Goal: Transaction & Acquisition: Purchase product/service

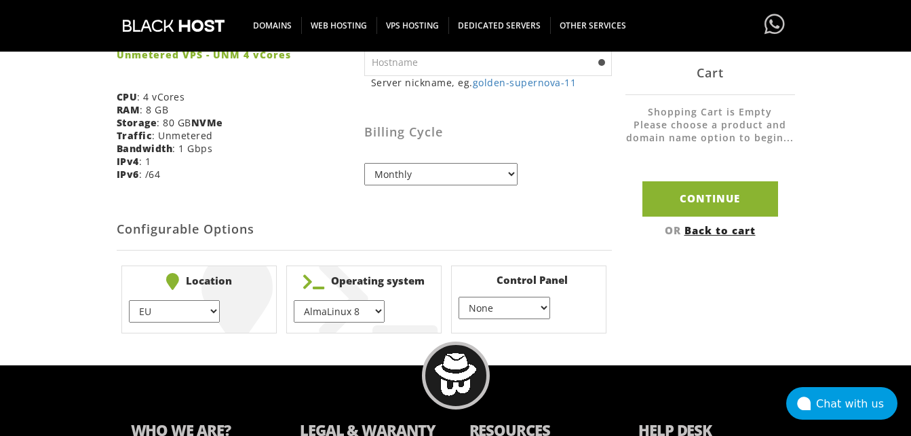
scroll to position [407, 0]
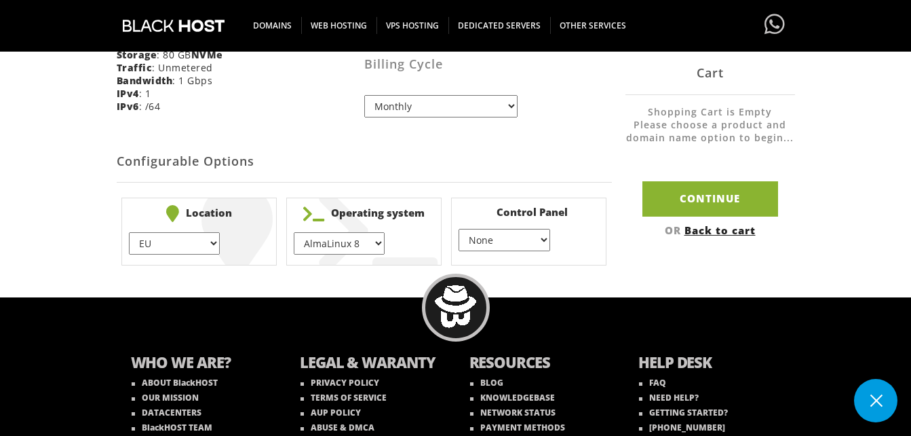
click at [214, 244] on select "EU } USA } London } Amsterdam } Vienna } Chicago }" at bounding box center [174, 243] width 91 height 22
select select "1178"
click at [129, 232] on select "EU } USA } London } Amsterdam } Vienna } Chicago }" at bounding box center [174, 243] width 91 height 22
click at [375, 243] on select "AlmaLinux 8 } AlmaLinux 9 } AlmaLinux 10 } Rocky Linux 8 } Rocky Linux 9 } Cent…" at bounding box center [339, 243] width 91 height 22
select select "1174"
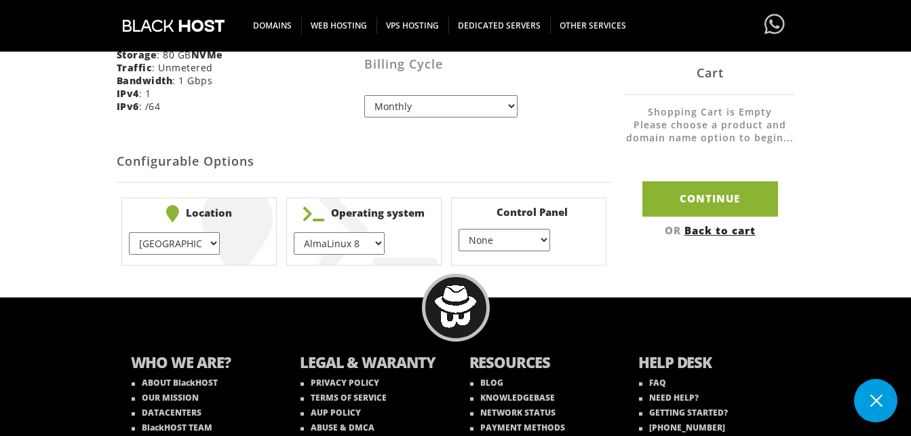
click at [294, 232] on select "AlmaLinux 8 } AlmaLinux 9 } AlmaLinux 10 } Rocky Linux 8 } Rocky Linux 9 } Cent…" at bounding box center [339, 243] width 91 height 22
click at [530, 240] on select "None } Virtualmin } Cpanel } DirectAdmin }" at bounding box center [504, 240] width 91 height 22
click at [459, 229] on select "None } Virtualmin } Cpanel } DirectAdmin }" at bounding box center [504, 240] width 91 height 22
click at [535, 282] on body "CAD CHF EUR GBP JPY MKD RUB USD Don't have an account? REGISTER Customer Login …" at bounding box center [455, 46] width 911 height 892
click at [542, 243] on select "None } Virtualmin } Cpanel } DirectAdmin }" at bounding box center [504, 240] width 91 height 22
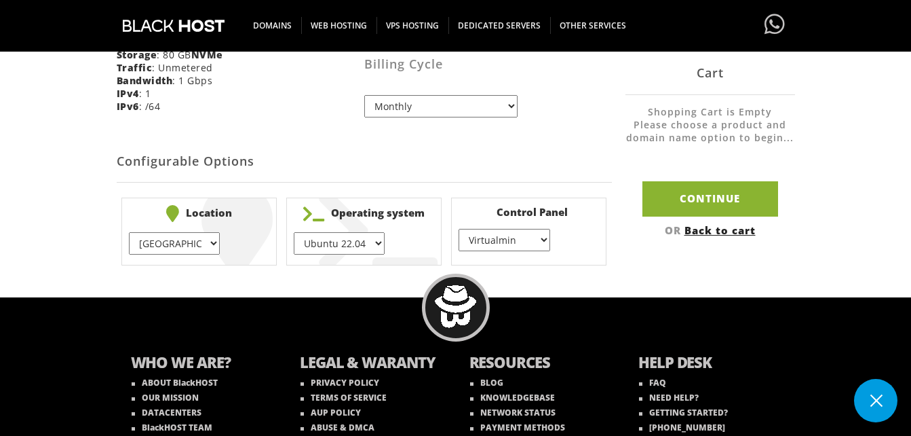
select select "254"
click at [459, 229] on select "None } Virtualmin } Cpanel } DirectAdmin }" at bounding box center [504, 240] width 91 height 22
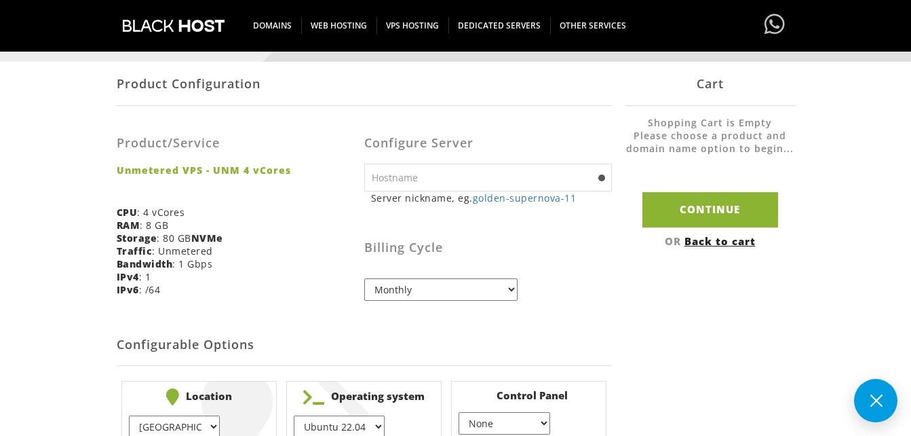
scroll to position [204, 0]
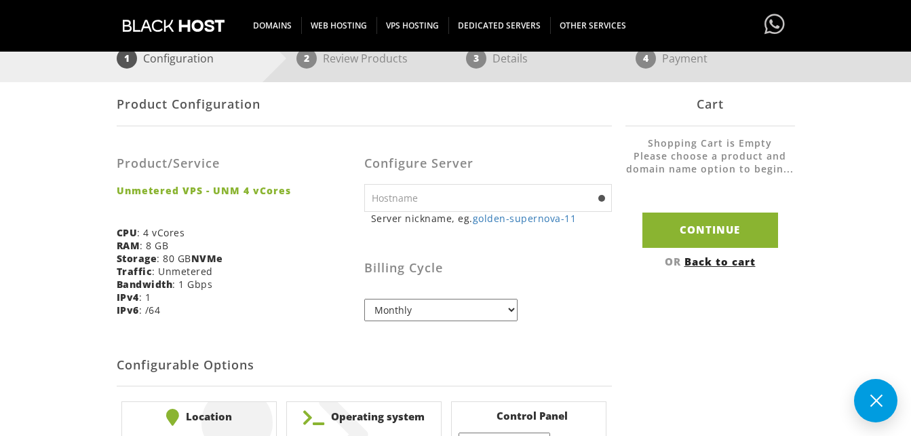
click at [577, 206] on input "text" at bounding box center [488, 198] width 248 height 28
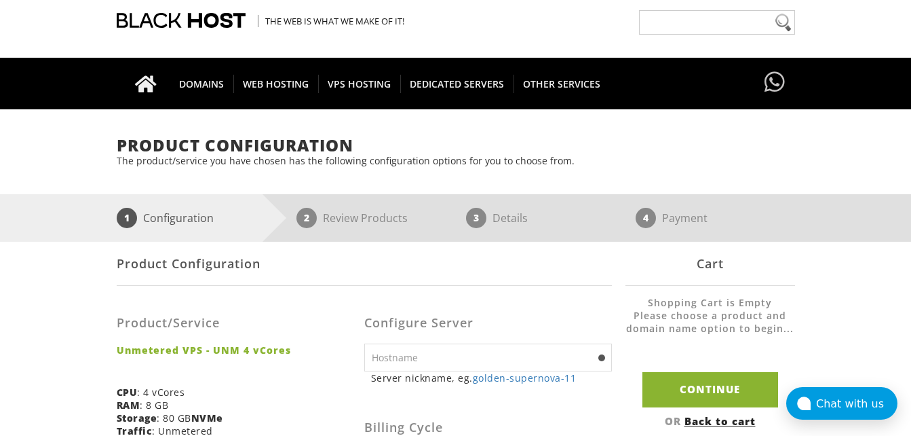
scroll to position [136, 0]
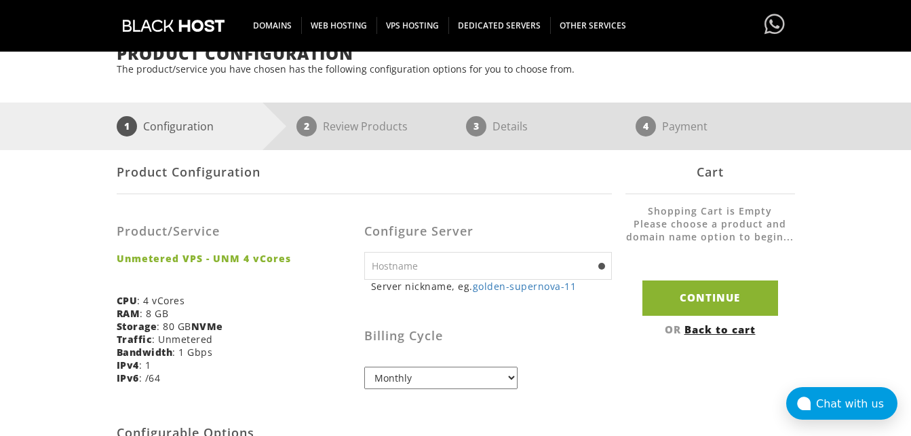
click at [69, 292] on div "Product Configuration The product/service you have chosen has the following con…" at bounding box center [455, 293] width 911 height 497
click at [430, 265] on input "text" at bounding box center [488, 266] width 248 height 28
paste input "mail.sslsms.email"
type input "mail.sslsms.email"
click at [537, 341] on h3 "Billing Cycle" at bounding box center [488, 336] width 248 height 14
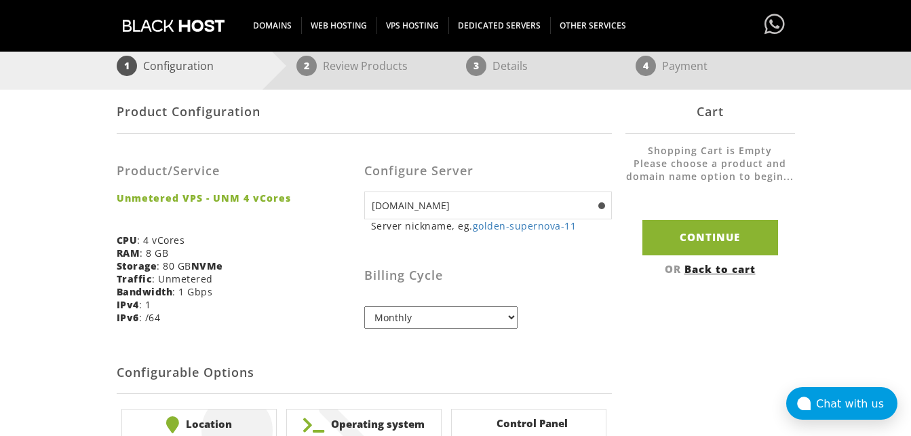
scroll to position [191, 0]
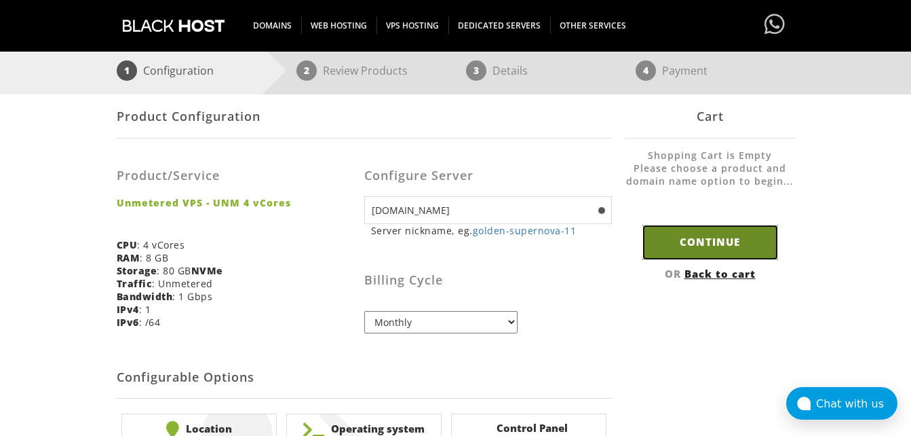
click at [693, 245] on input "Continue" at bounding box center [711, 242] width 136 height 35
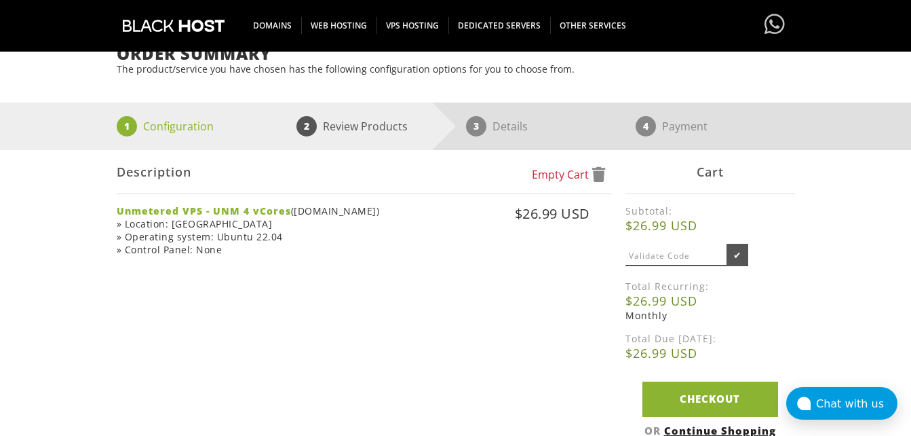
scroll to position [204, 0]
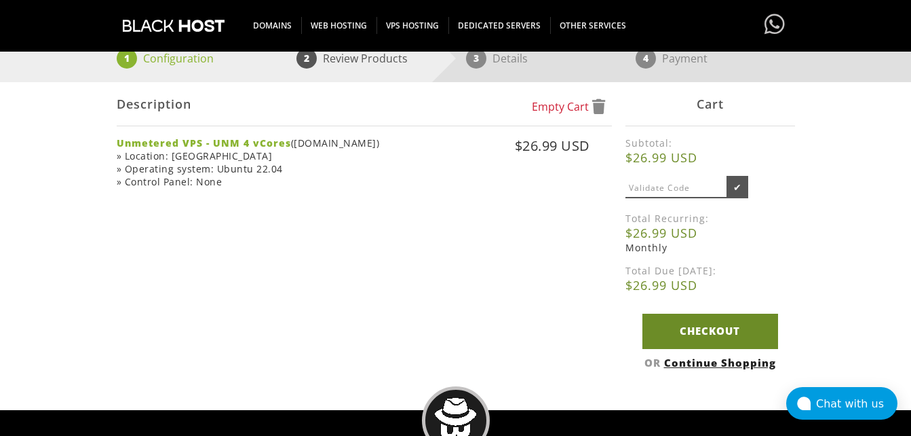
click at [683, 336] on link "Checkout" at bounding box center [711, 330] width 136 height 35
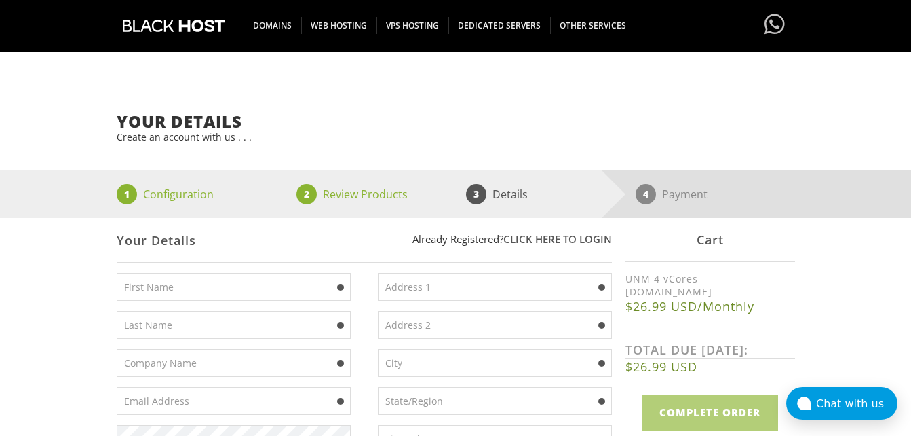
scroll to position [136, 0]
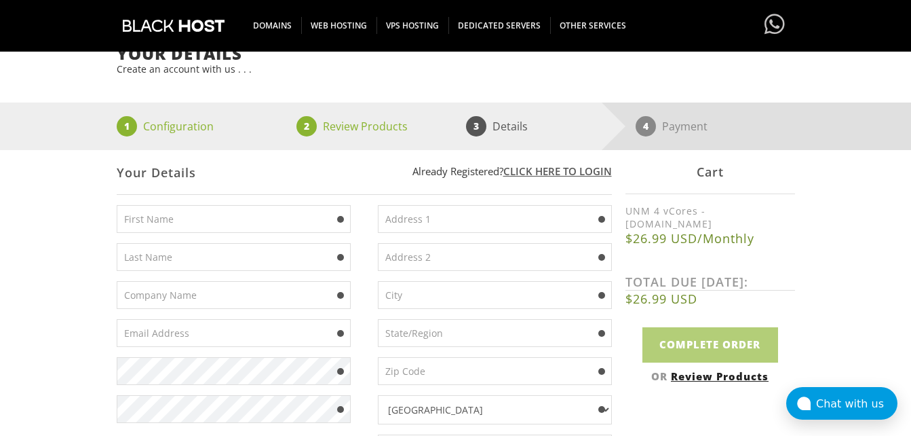
click at [271, 219] on input "text" at bounding box center [234, 219] width 234 height 28
type input "[PERSON_NAME]"
type input "mtritt27@gmail.com"
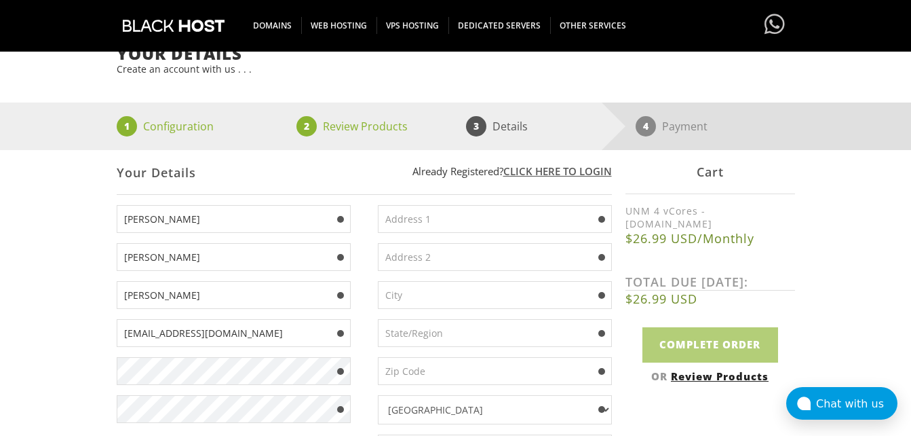
type input "1447 w 112th st"
type input "cleveland"
type input "44102"
type input "4406918744"
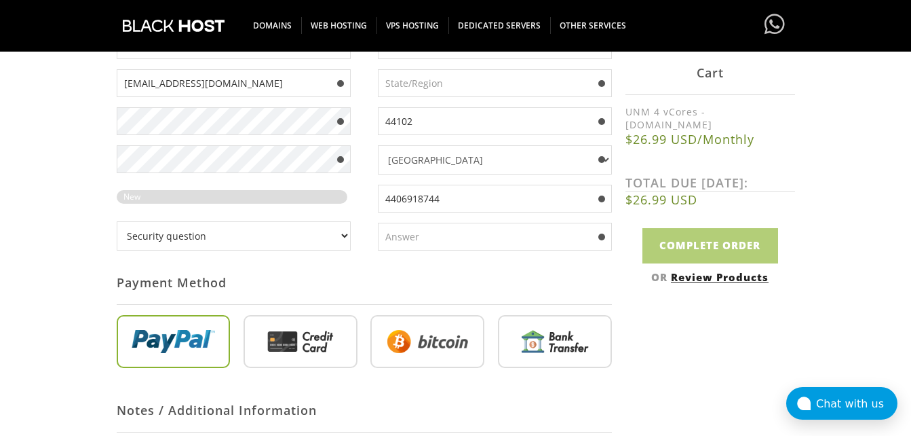
scroll to position [407, 0]
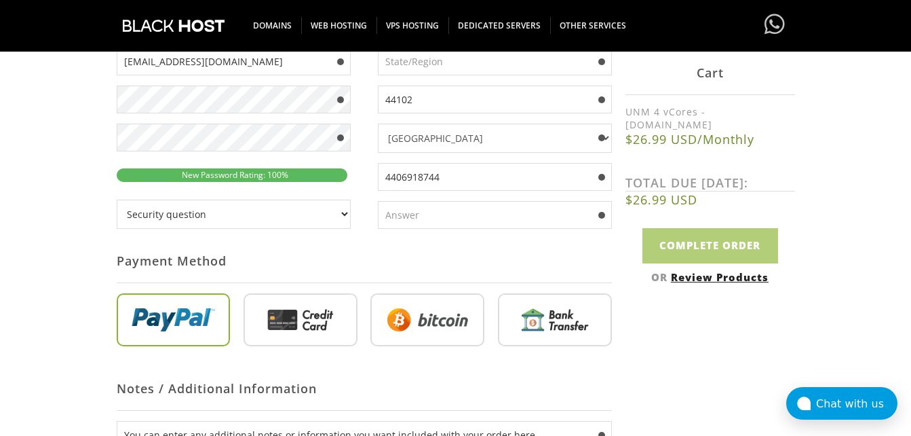
click at [340, 213] on select "Security question What's your favorite color? What is the first name of the per…" at bounding box center [234, 213] width 234 height 29
select select "1"
click at [117, 199] on select "Security question What's your favorite color? What is the first name of the per…" at bounding box center [234, 213] width 234 height 29
click at [433, 221] on input "text" at bounding box center [495, 215] width 234 height 28
type input "red"
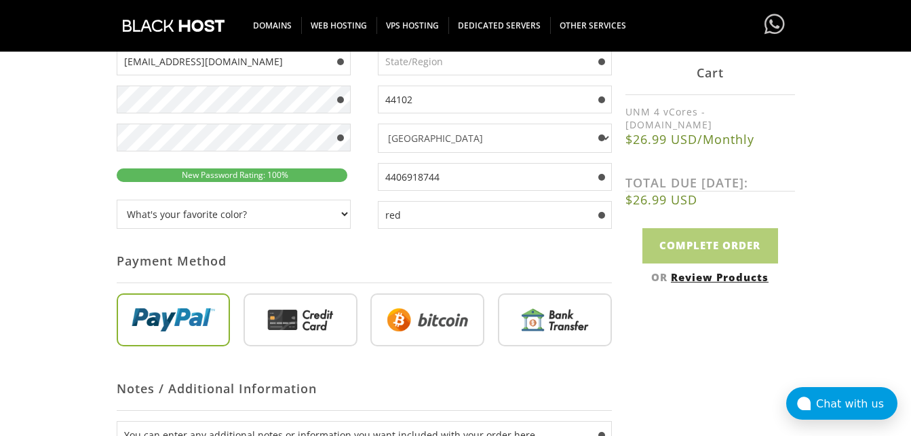
click at [92, 221] on div "Your Details Create an account with us . . . 1 Configuration 2 Review Products …" at bounding box center [455, 172] width 911 height 799
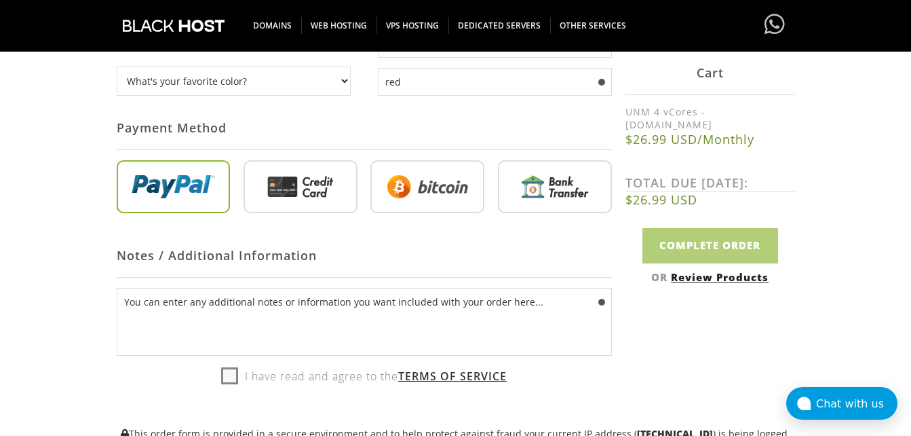
scroll to position [543, 0]
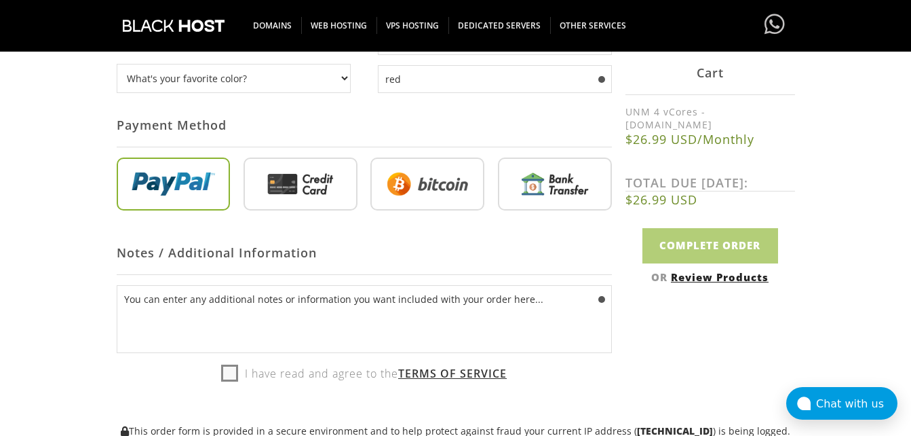
click at [232, 377] on label "I have read and agree to the Terms of Service" at bounding box center [364, 373] width 286 height 20
checkbox input "true"
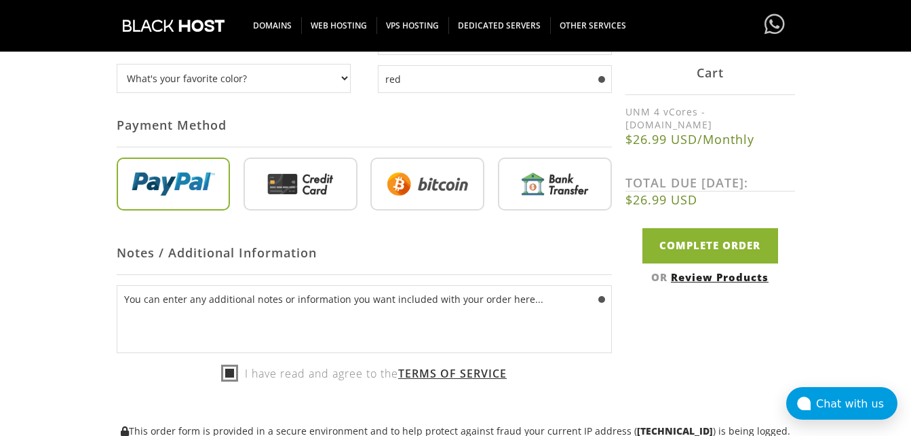
click at [422, 204] on input "radio" at bounding box center [427, 186] width 114 height 53
radio input "true"
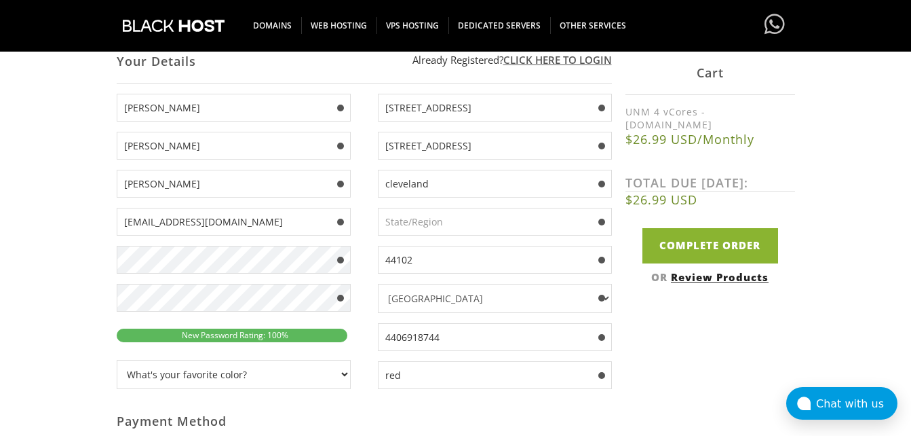
scroll to position [271, 0]
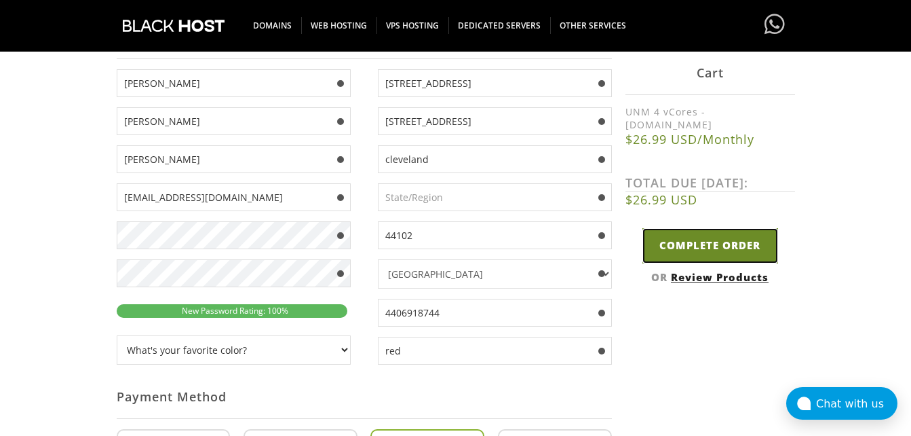
click at [719, 241] on input "Complete Order" at bounding box center [711, 245] width 136 height 35
type input "Please Wait..."
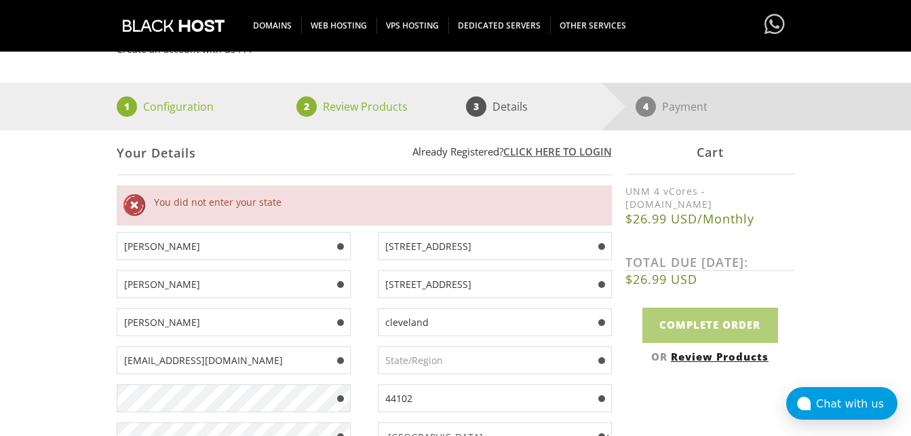
scroll to position [271, 0]
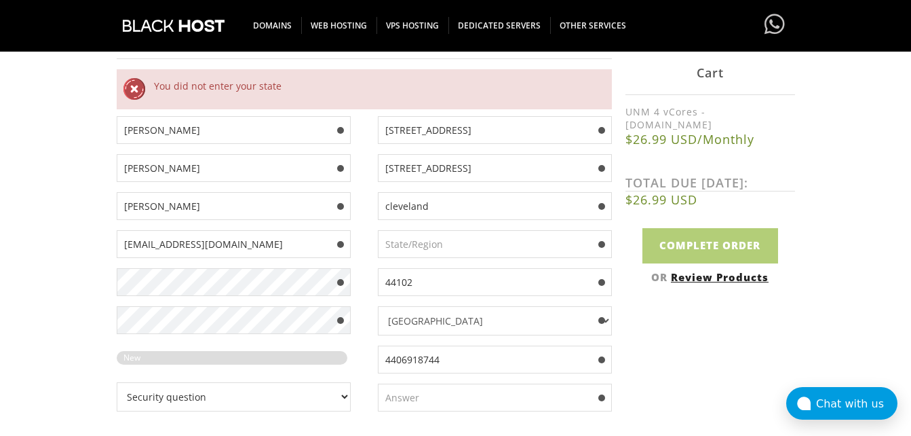
click at [497, 241] on input "text" at bounding box center [495, 244] width 234 height 28
type input "Ohio"
click at [801, 218] on div "Your Details Create an account with us . . . 1 Configuration 2 Review Products …" at bounding box center [455, 332] width 911 height 846
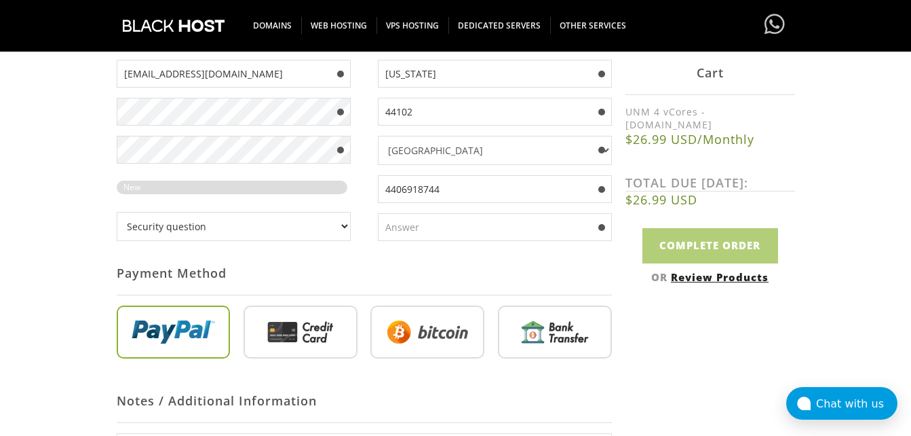
scroll to position [475, 0]
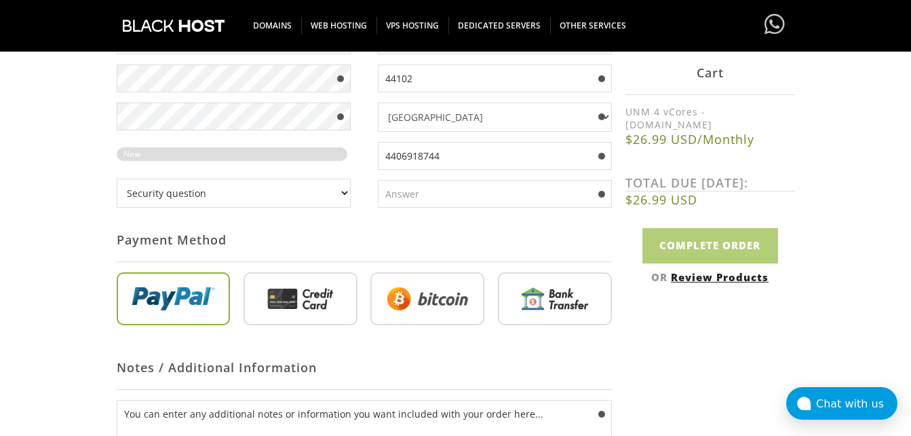
click at [456, 187] on input "text" at bounding box center [495, 194] width 234 height 28
type input "r"
click at [456, 187] on input "r" at bounding box center [495, 194] width 234 height 28
type input "black"
click at [428, 305] on input "radio" at bounding box center [427, 301] width 114 height 53
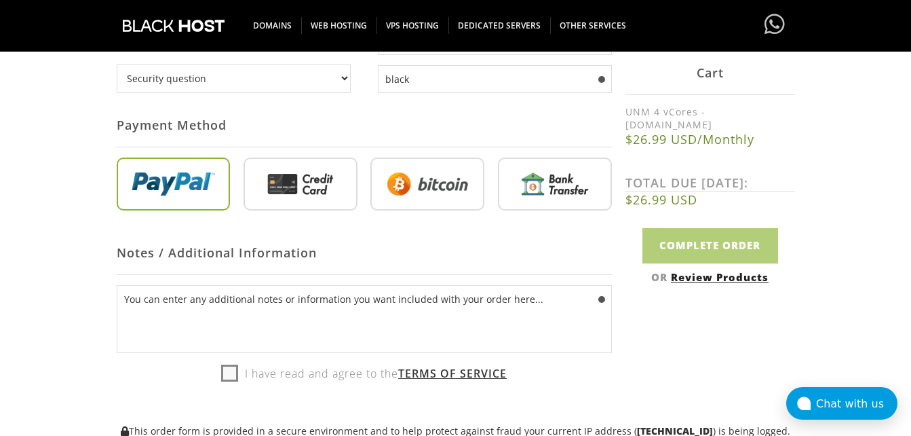
scroll to position [611, 0]
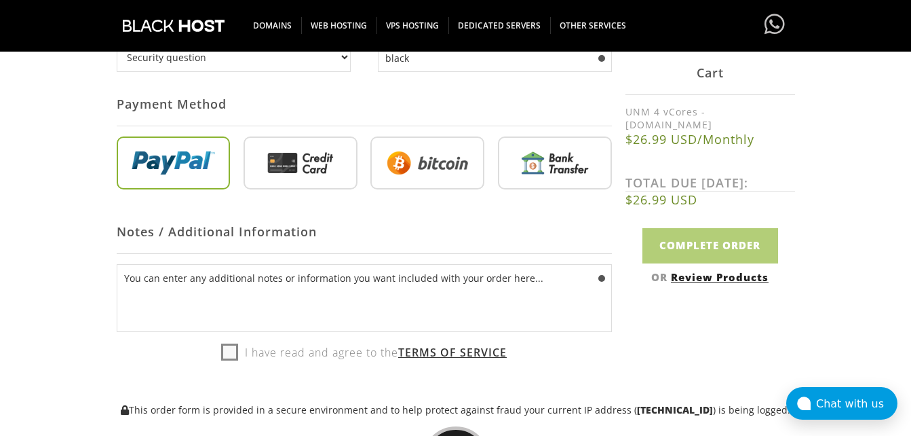
click at [226, 351] on label "I have read and agree to the Terms of Service" at bounding box center [364, 352] width 286 height 20
checkbox input "true"
click at [438, 172] on input "radio" at bounding box center [427, 165] width 114 height 53
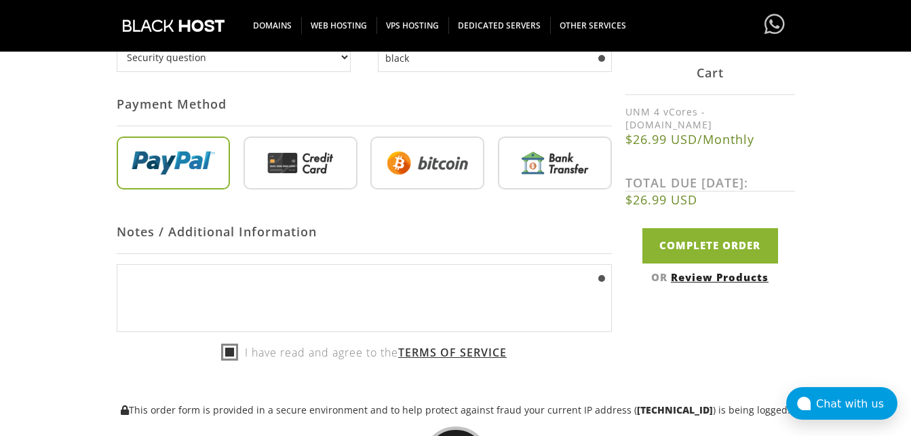
click at [501, 297] on textarea "You can enter any additional notes or information you want included with your o…" at bounding box center [364, 298] width 495 height 68
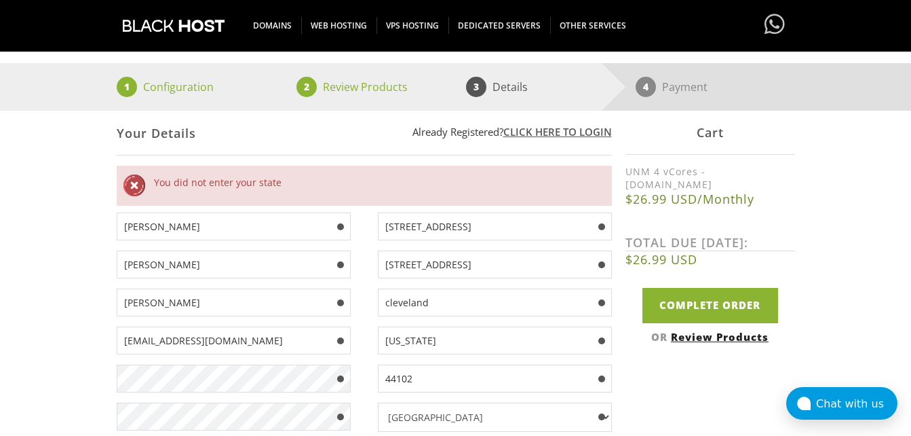
scroll to position [136, 0]
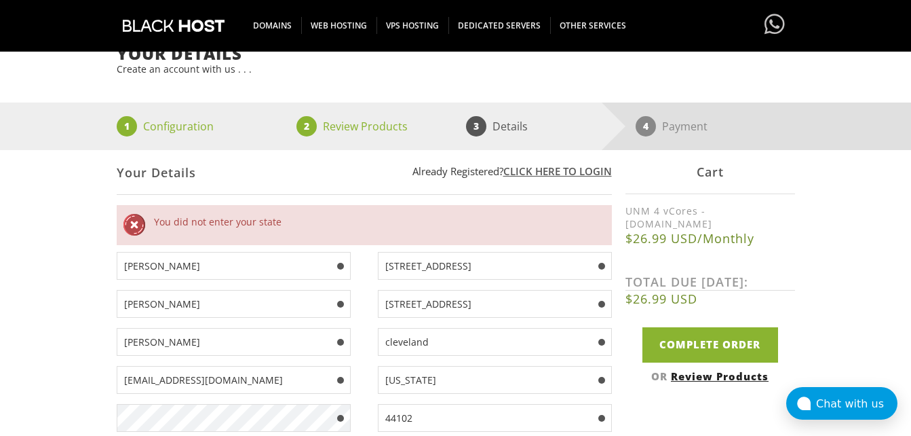
type textarea "You can enter any additional notes or information you want included with your o…"
click at [339, 194] on div "Your Details" at bounding box center [364, 173] width 495 height 44
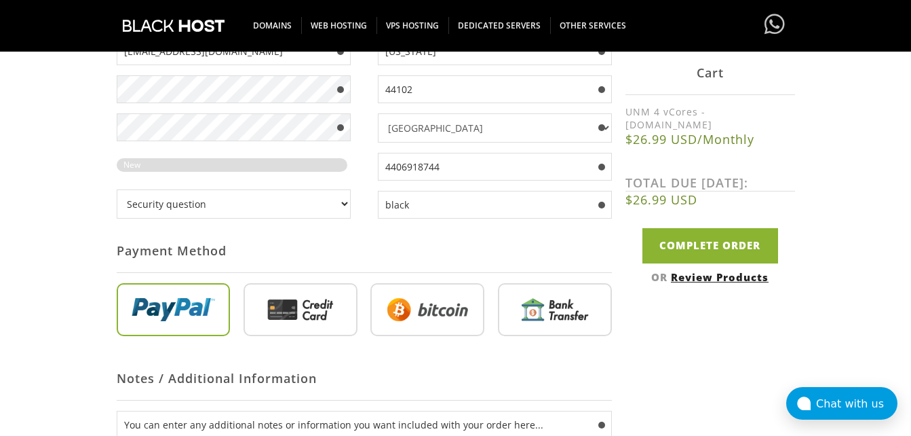
scroll to position [543, 0]
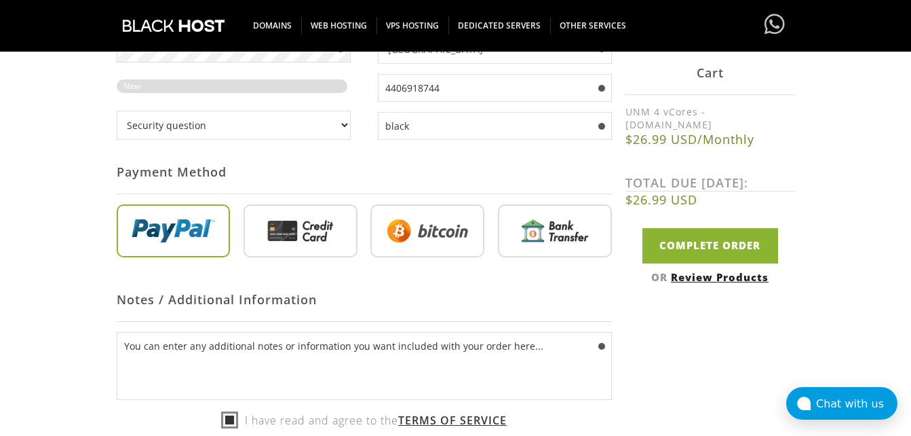
click at [396, 223] on input "radio" at bounding box center [427, 233] width 114 height 53
click at [430, 230] on input "radio" at bounding box center [427, 233] width 114 height 53
click at [428, 235] on input "radio" at bounding box center [427, 233] width 114 height 53
click at [685, 240] on input "Complete Order" at bounding box center [711, 245] width 136 height 35
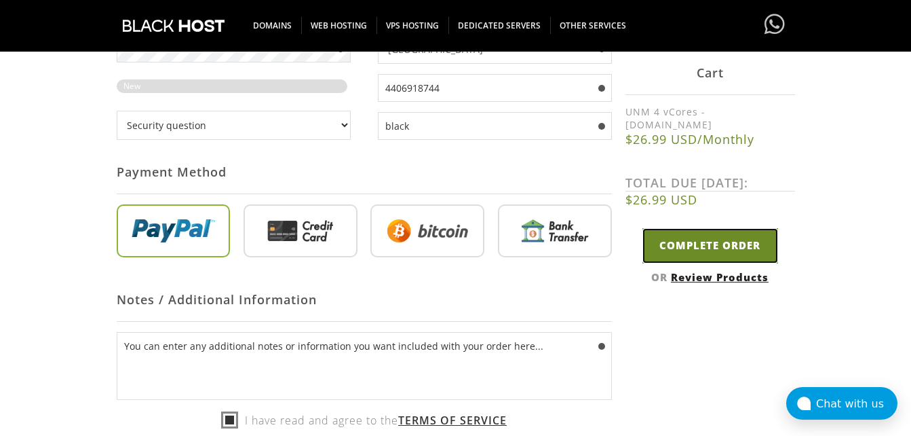
type input "Please Wait..."
